Goal: Information Seeking & Learning: Learn about a topic

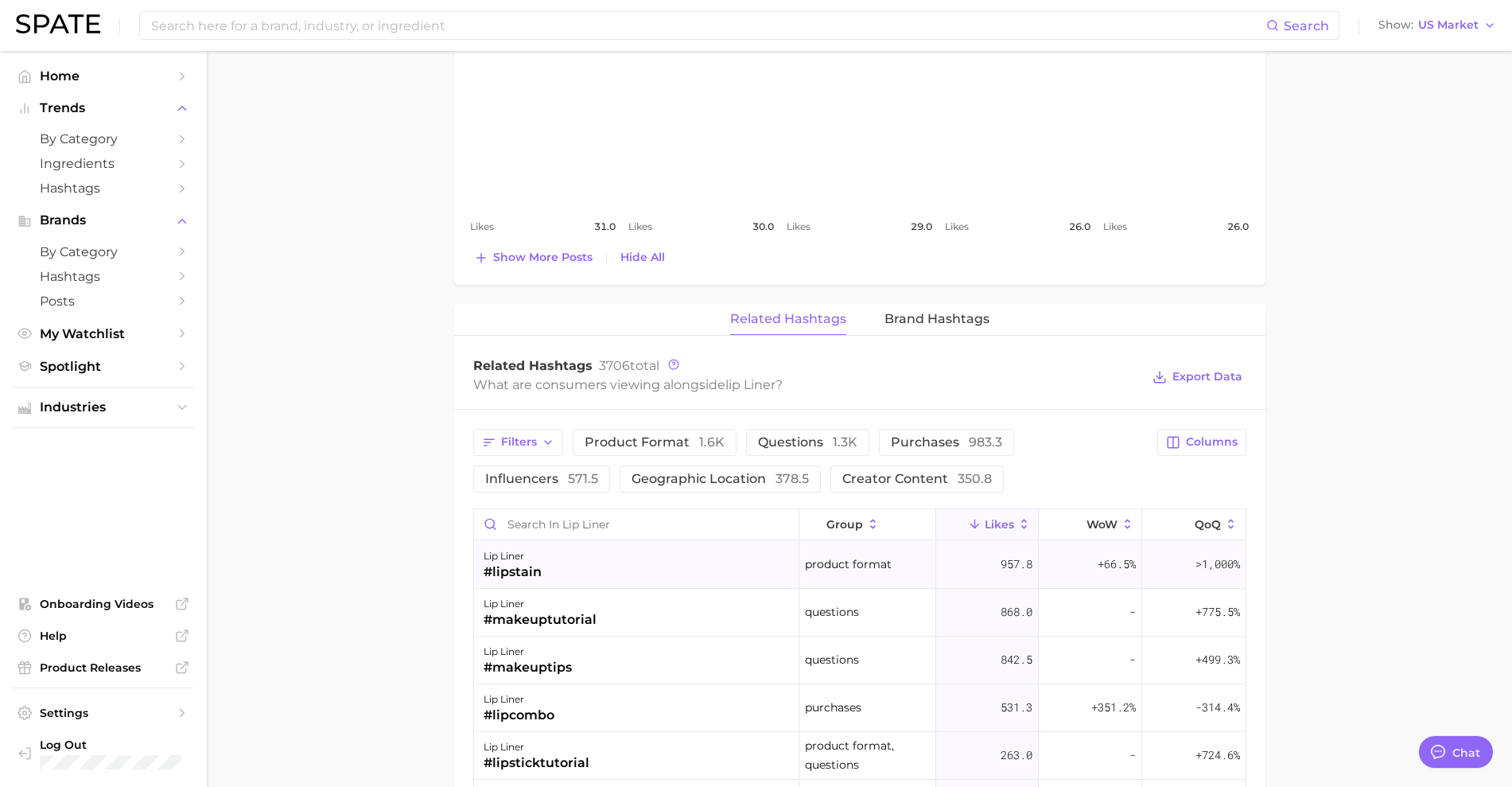
scroll to position [199, 0]
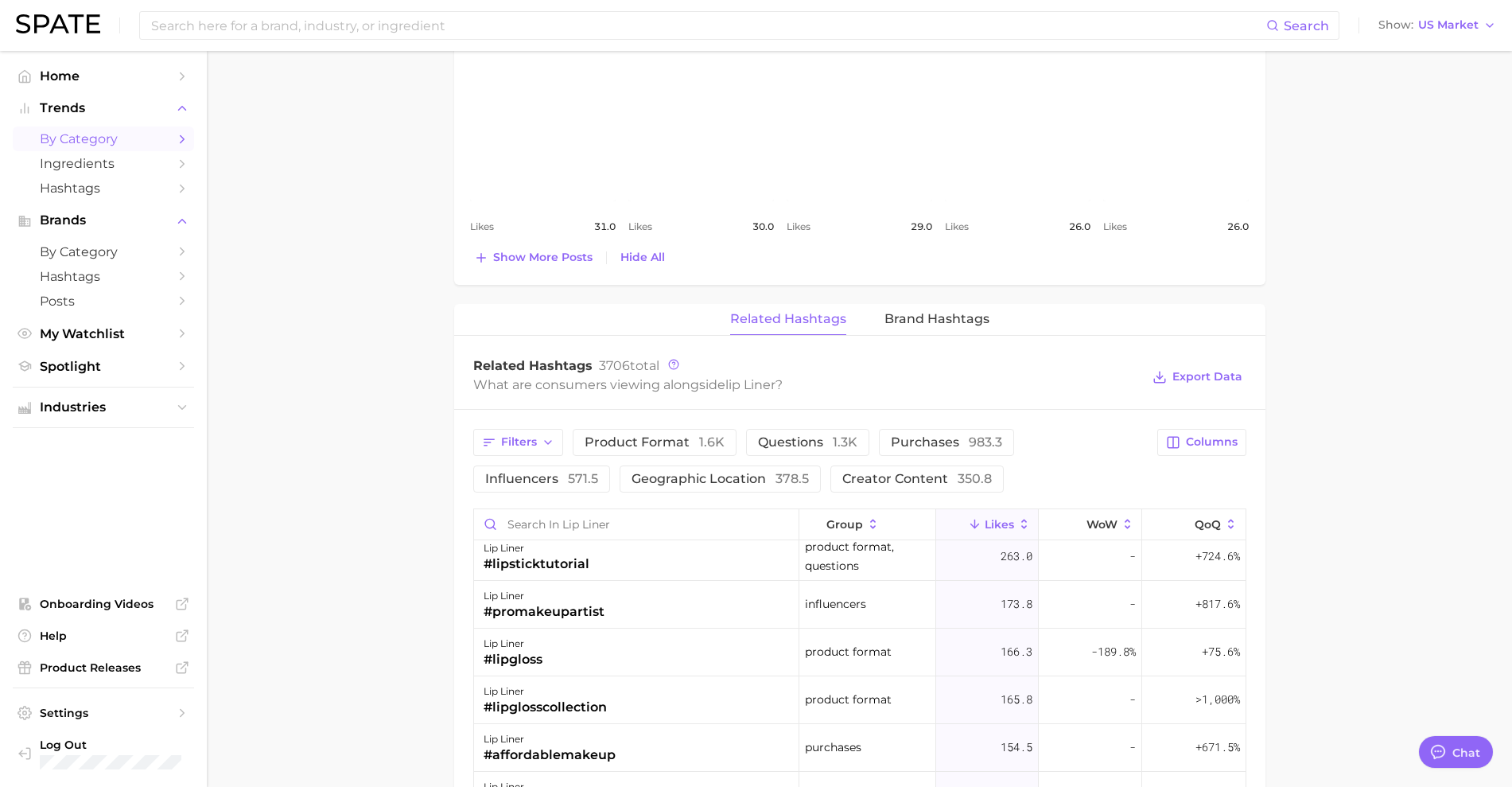
click at [121, 144] on span "by Category" at bounding box center [102, 138] width 127 height 15
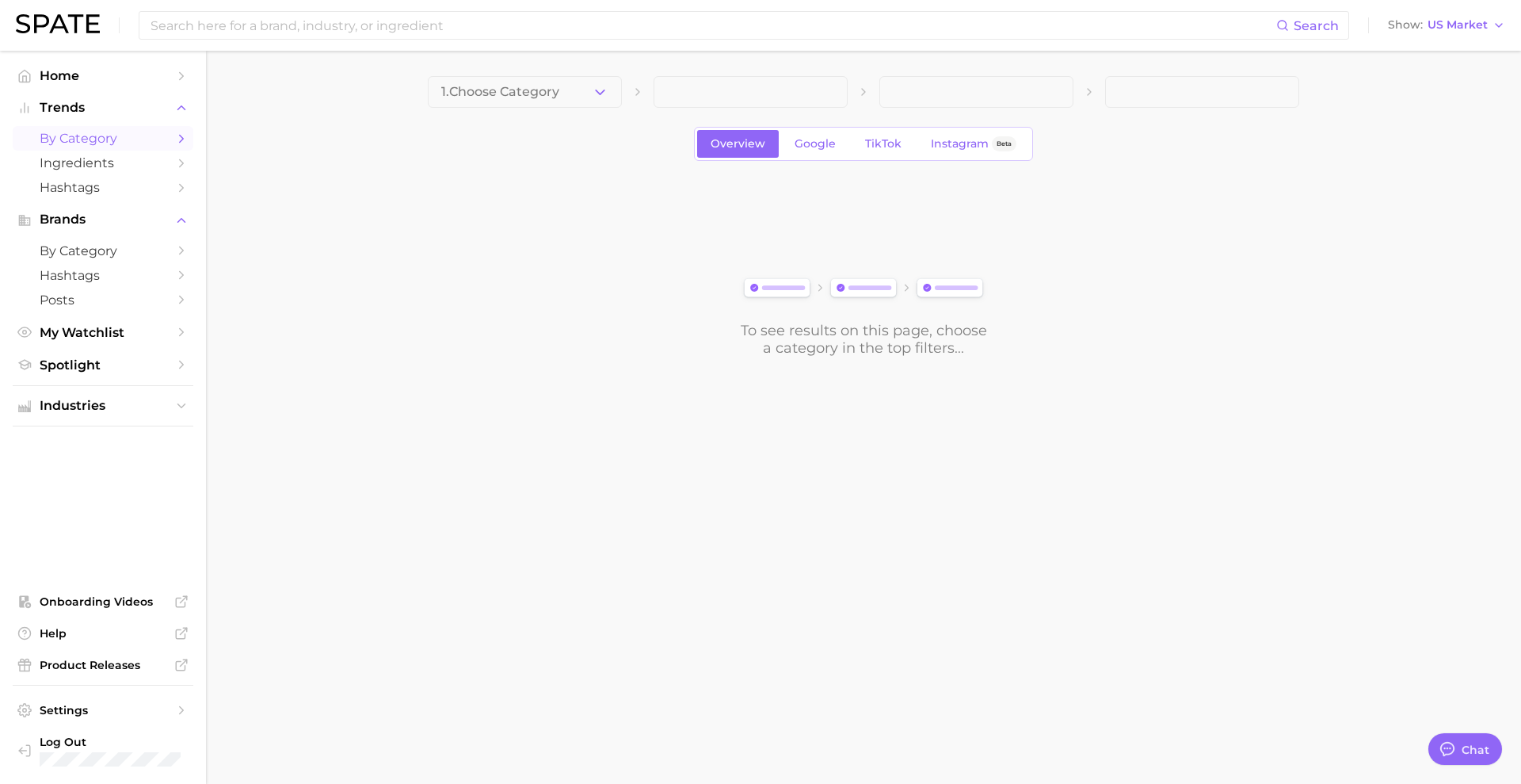
click at [604, 92] on icon "button" at bounding box center [600, 92] width 17 height 17
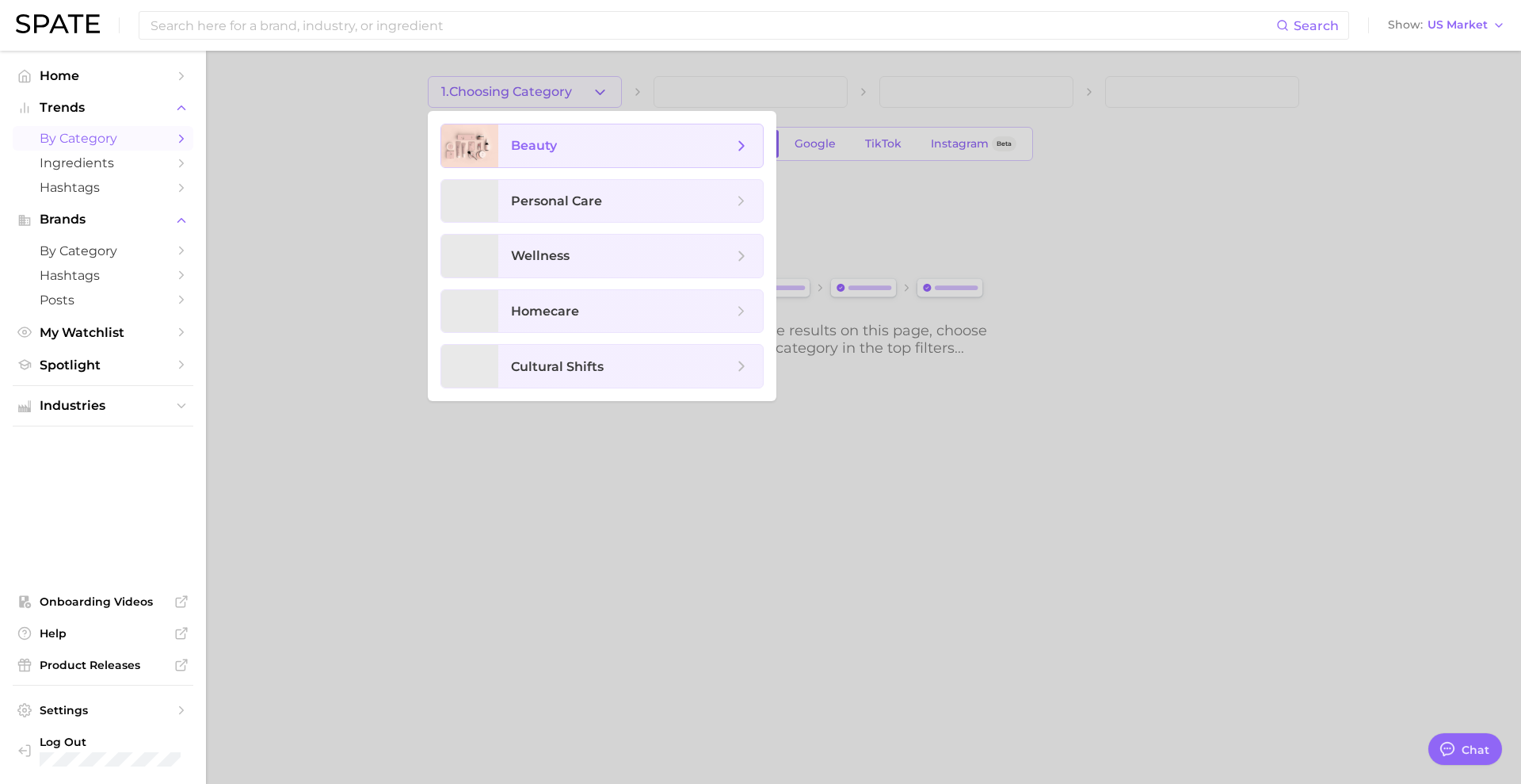
click at [578, 130] on span "beauty" at bounding box center [630, 146] width 264 height 43
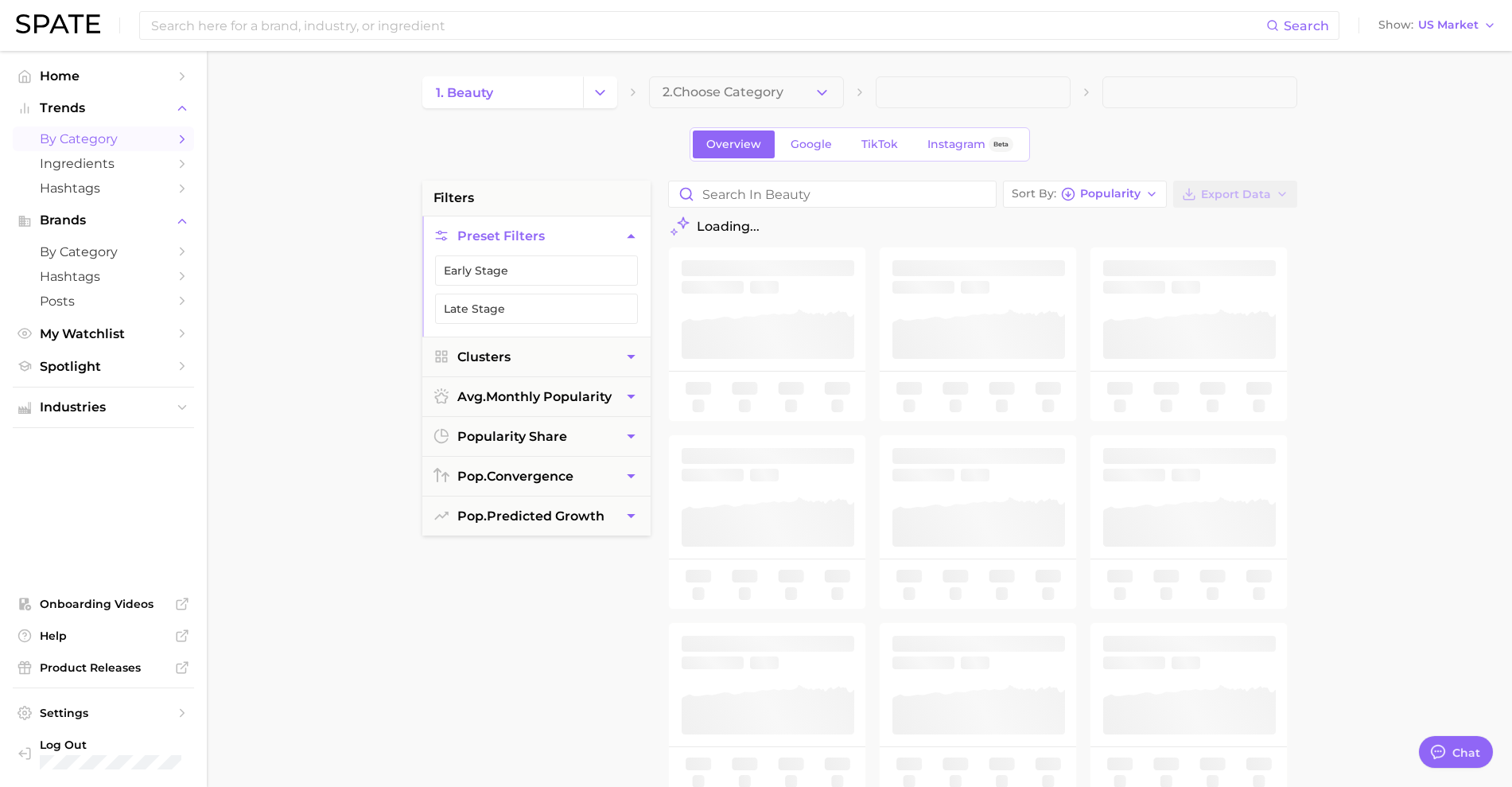
click at [805, 103] on button "2. Choose Category" at bounding box center [746, 92] width 195 height 32
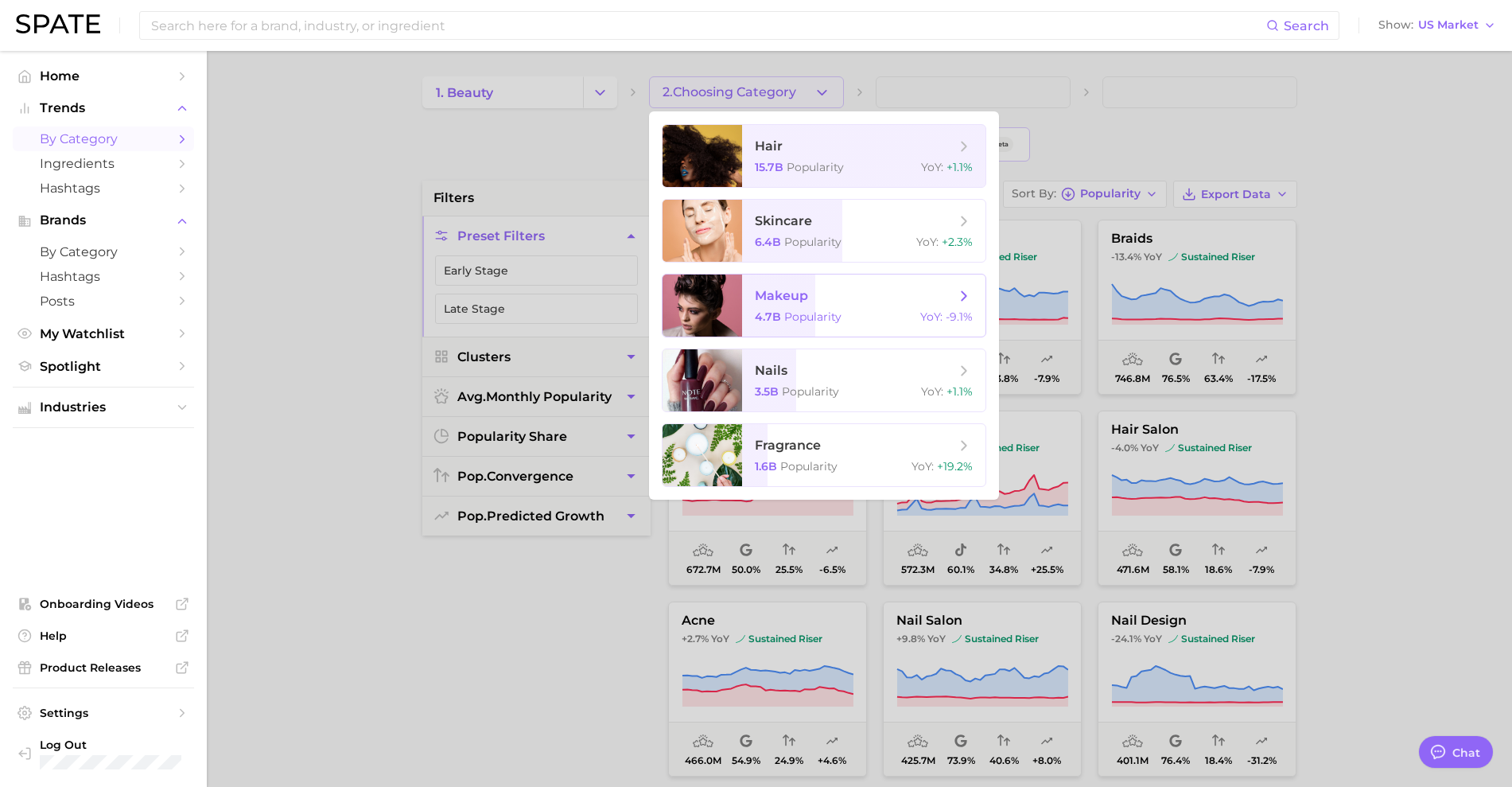
click at [805, 293] on span "makeup" at bounding box center [781, 295] width 53 height 15
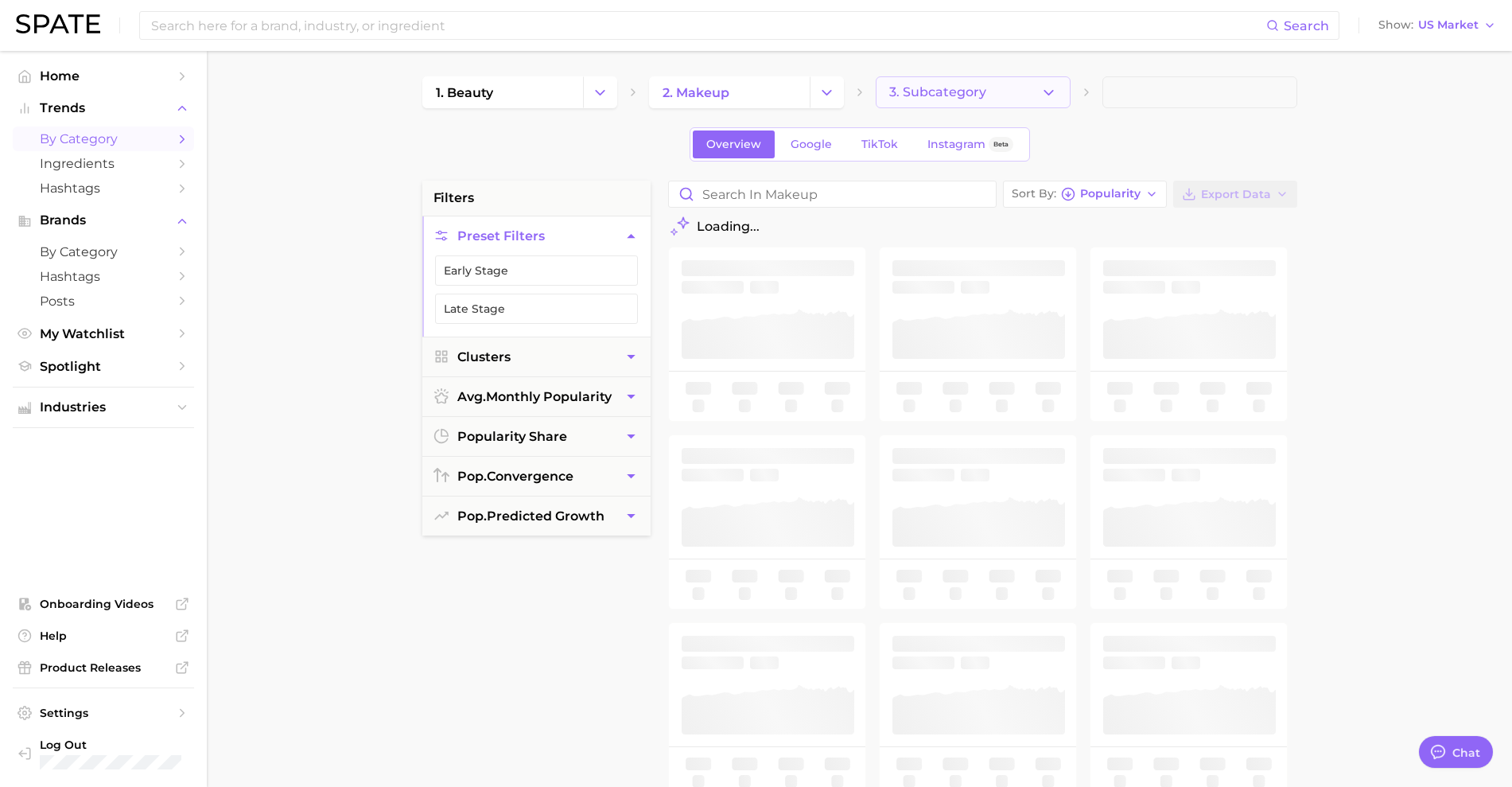
click at [981, 102] on button "3. Subcategory" at bounding box center [973, 92] width 195 height 32
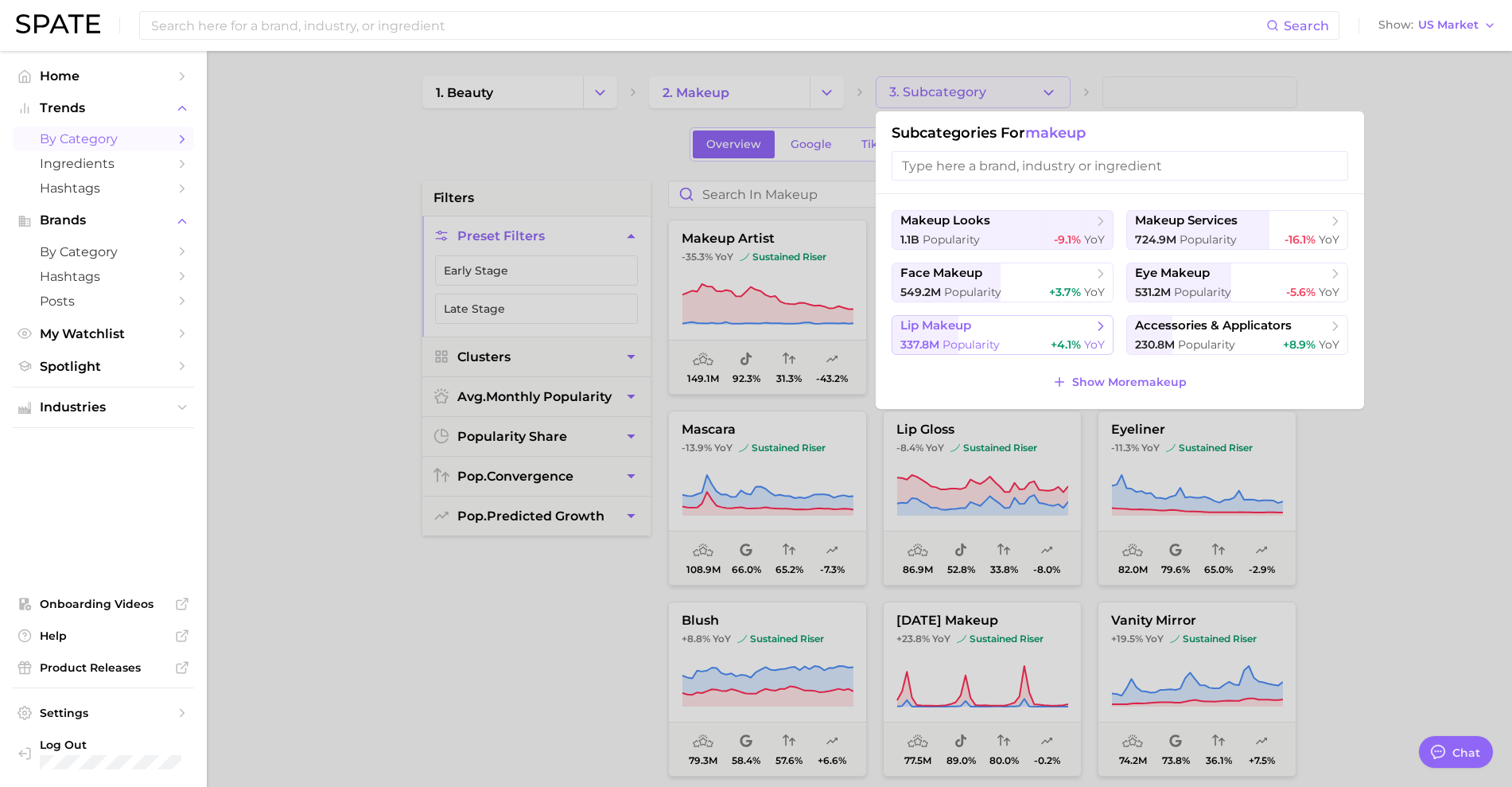
click at [979, 327] on span "lip makeup" at bounding box center [996, 326] width 193 height 16
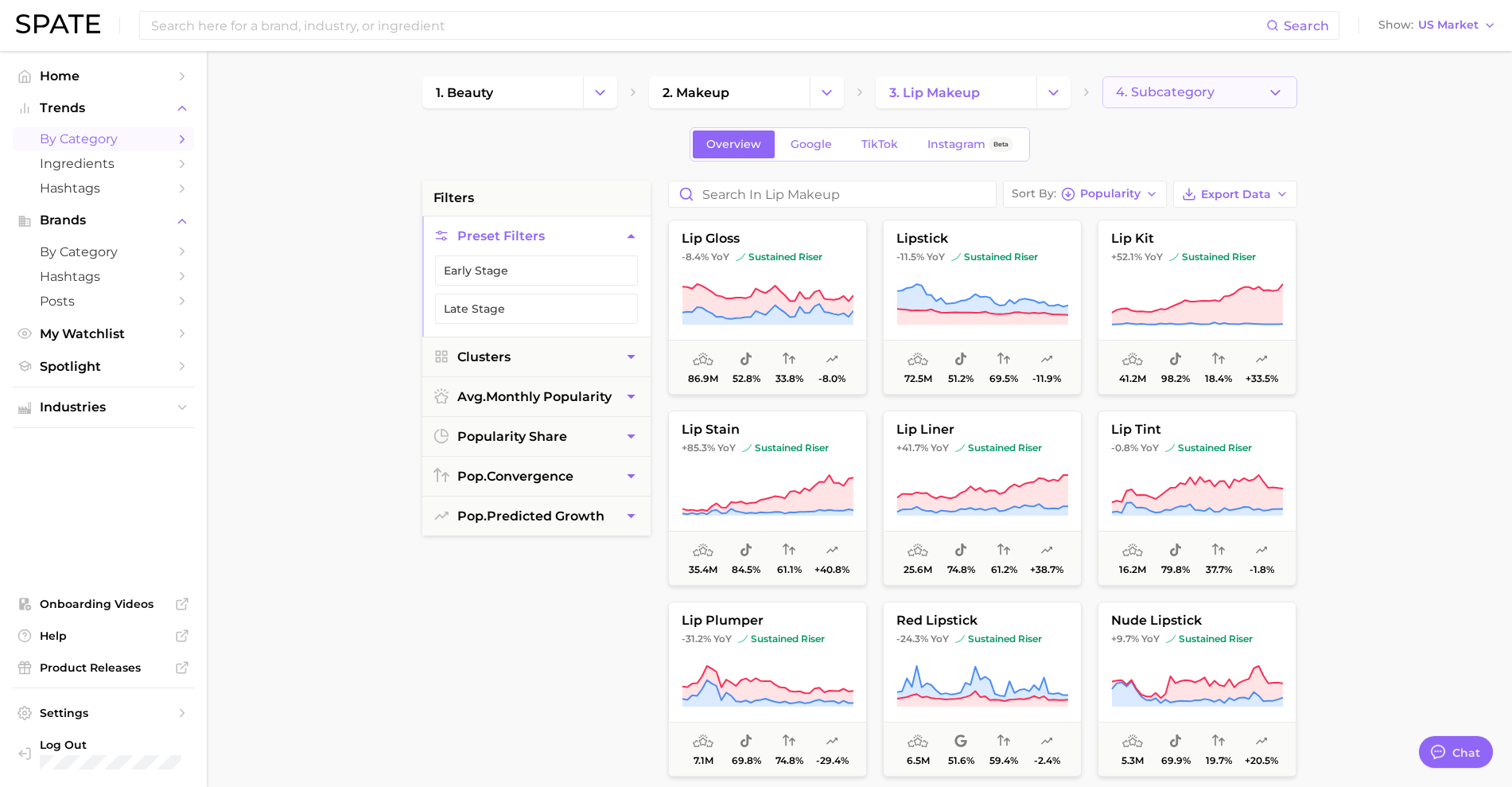
click at [1128, 81] on button "4. Subcategory" at bounding box center [1199, 92] width 195 height 32
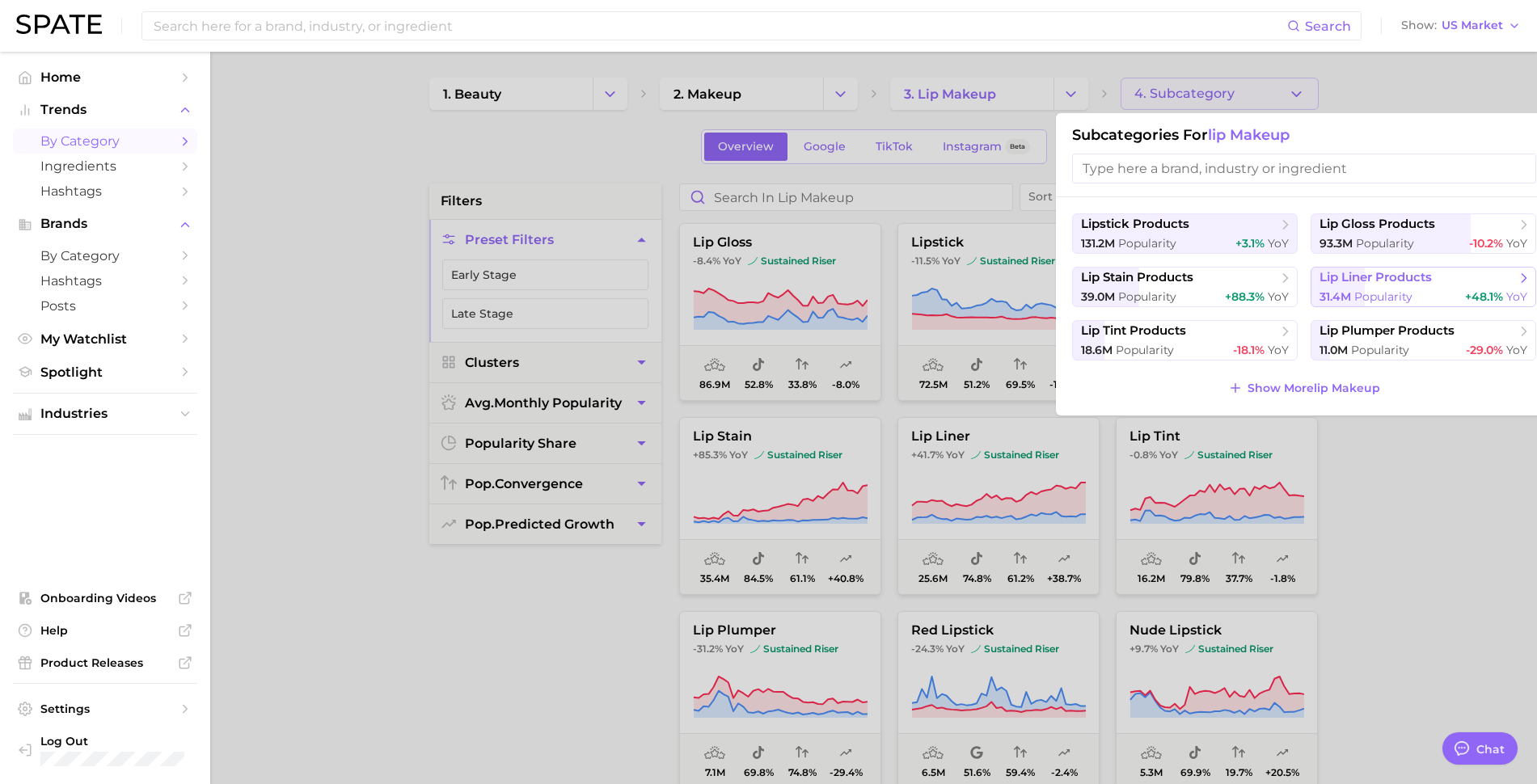
click at [1385, 283] on span "lip liner products" at bounding box center [1376, 277] width 112 height 15
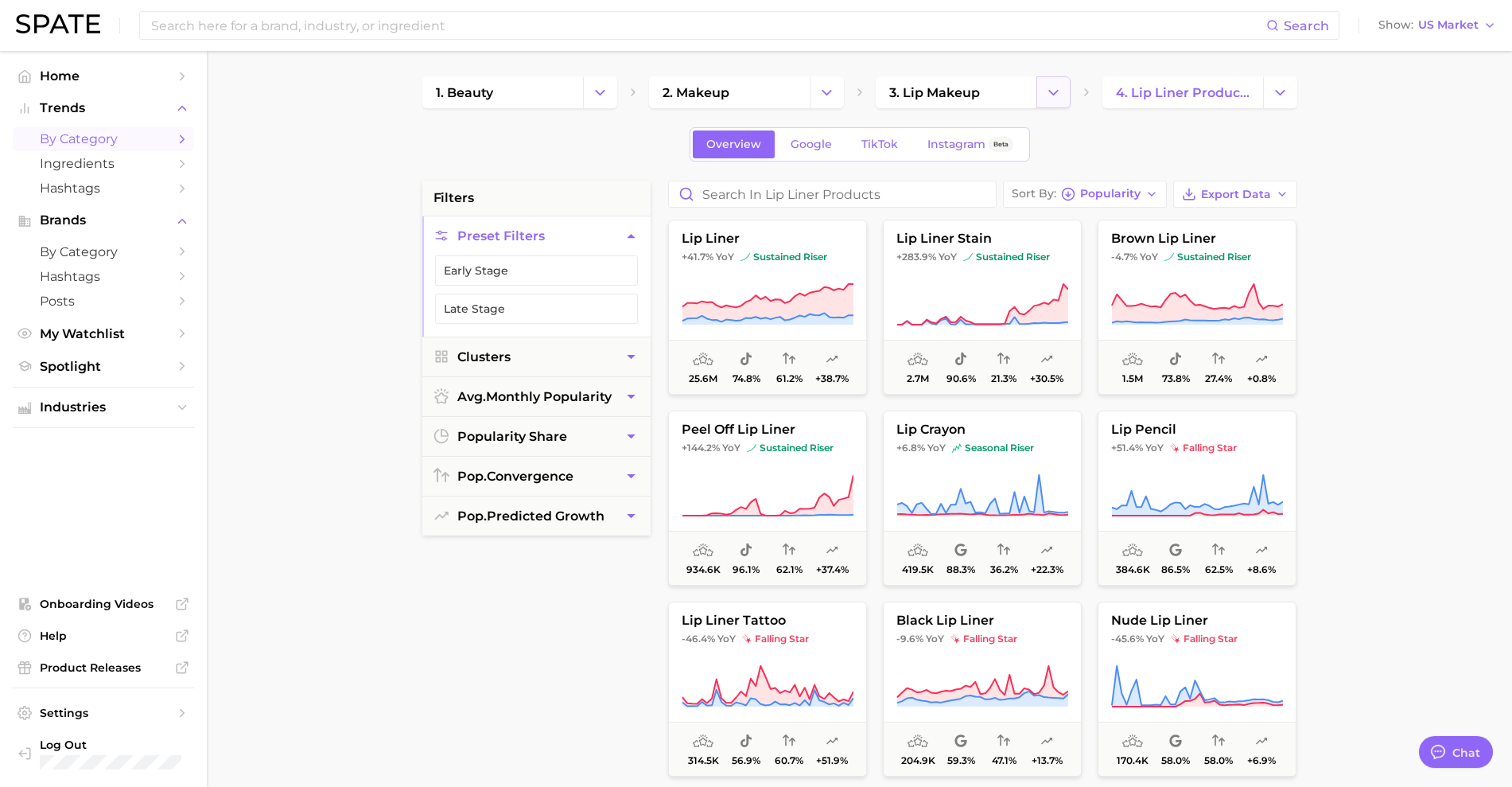
click at [1045, 89] on icon "Change Category" at bounding box center [1053, 92] width 17 height 17
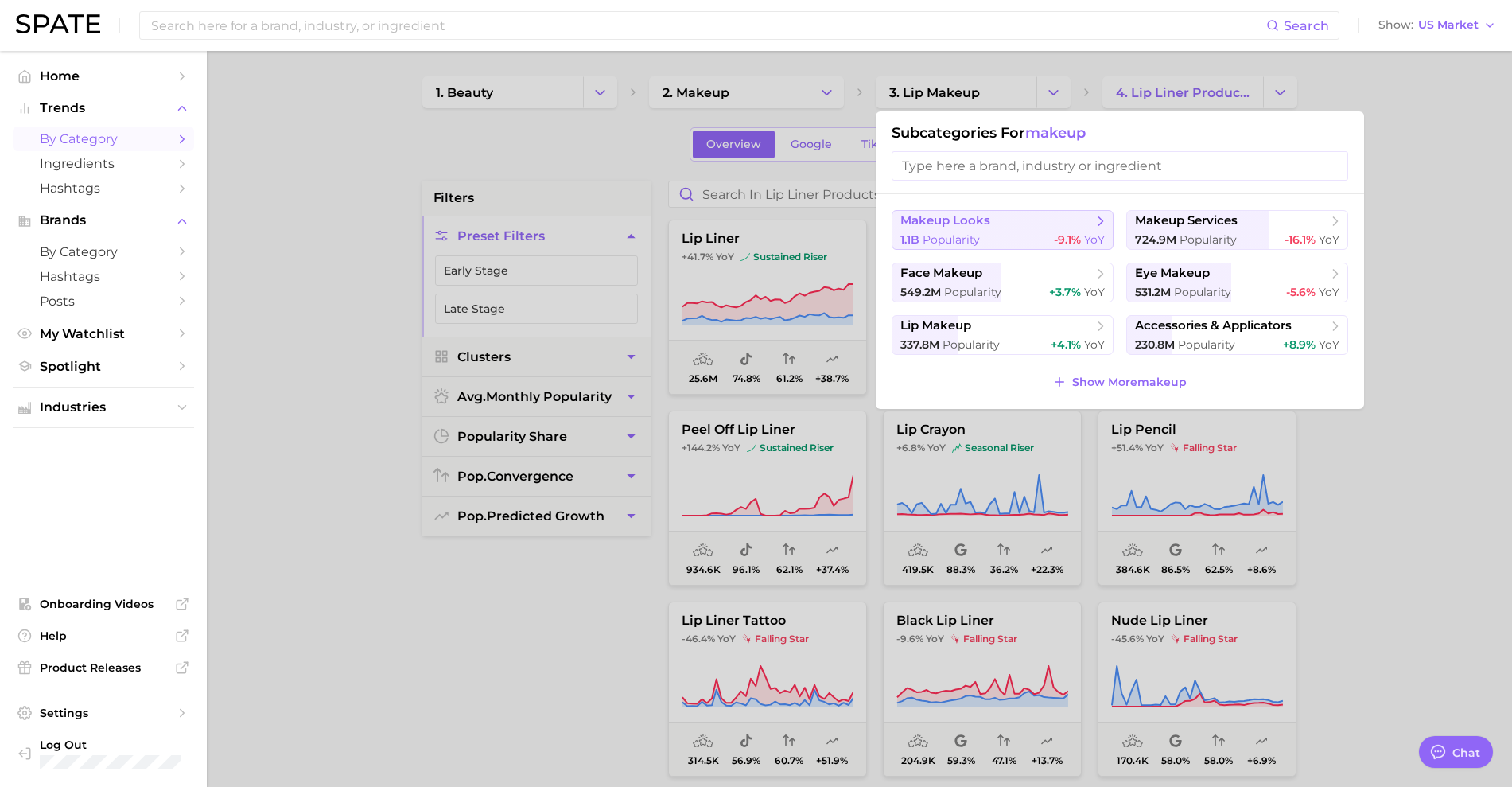
click at [980, 222] on span "makeup looks" at bounding box center [945, 220] width 90 height 15
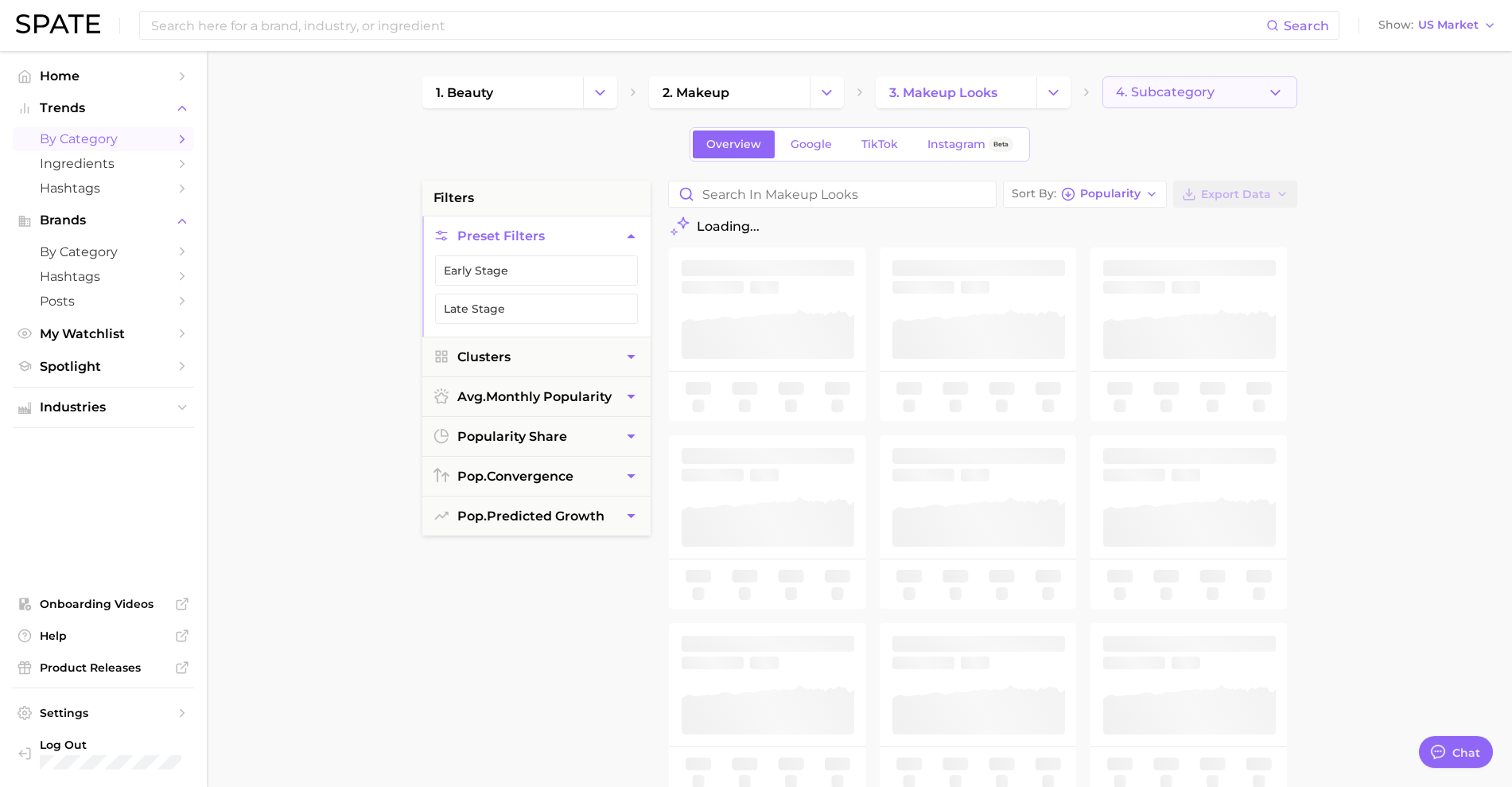
click at [1138, 100] on button "4. Subcategory" at bounding box center [1199, 92] width 195 height 32
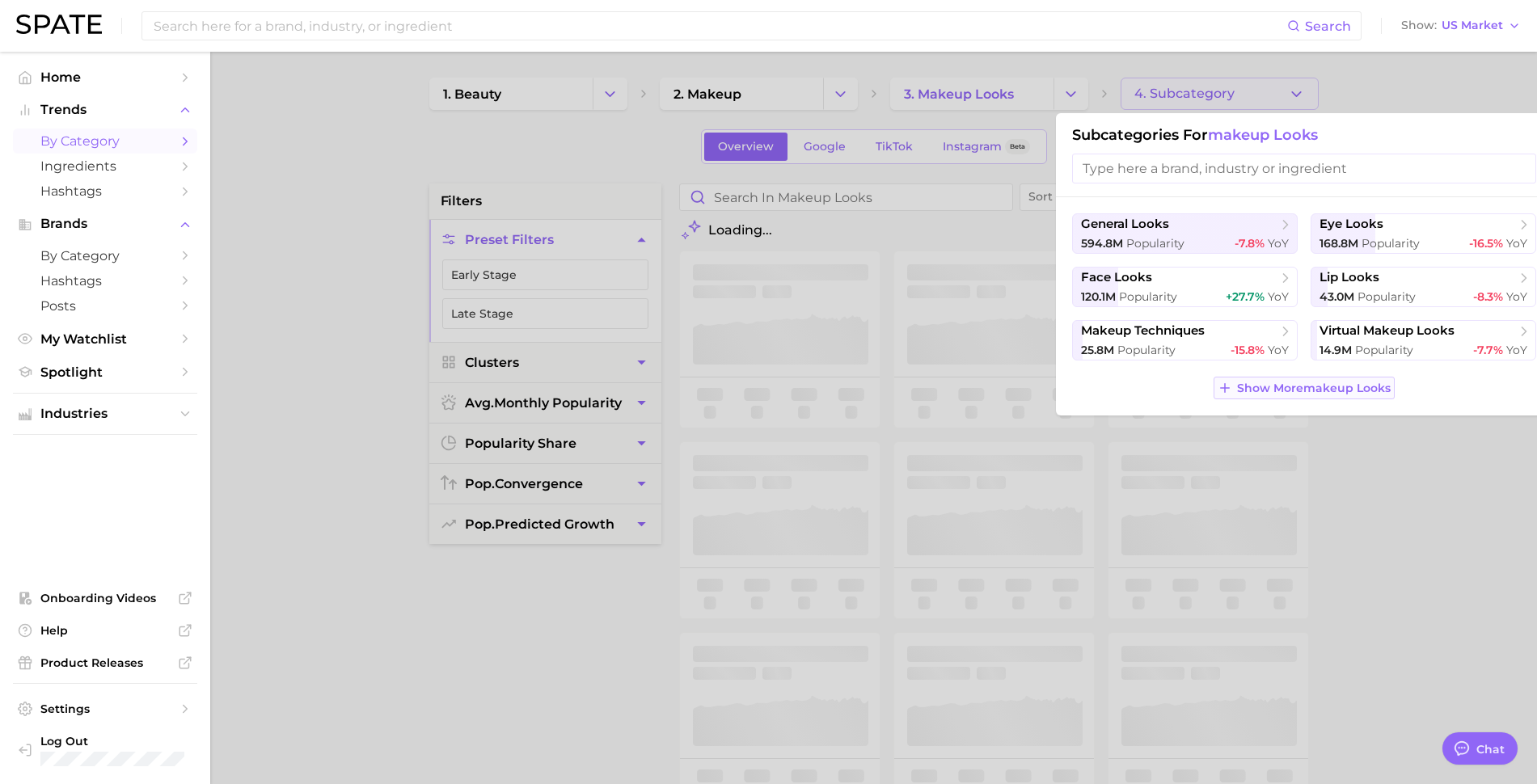
click at [1289, 391] on span "Show More makeup looks" at bounding box center [1314, 388] width 154 height 13
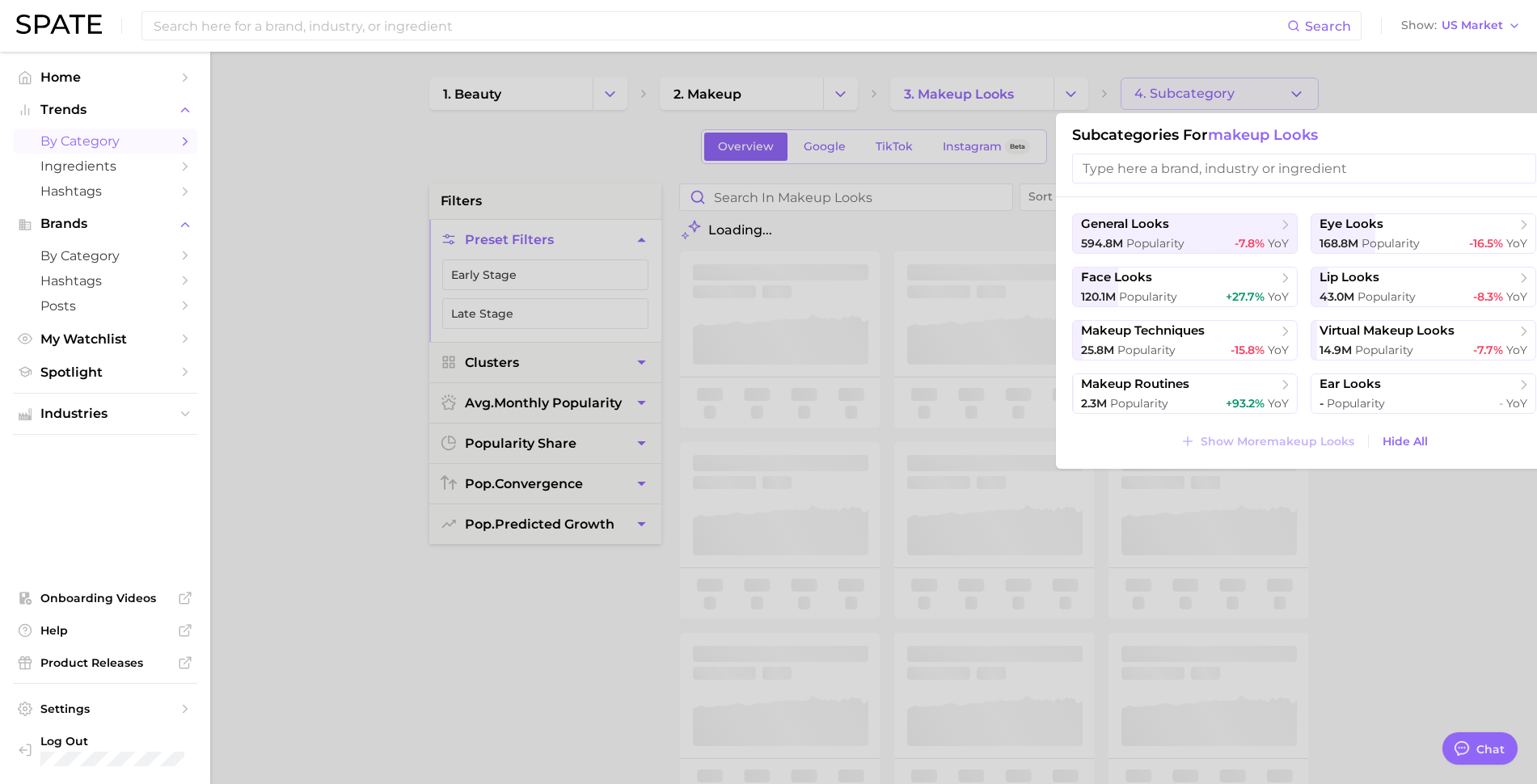
click at [1362, 298] on span "Popularity" at bounding box center [1386, 296] width 58 height 14
